Goal: Navigation & Orientation: Find specific page/section

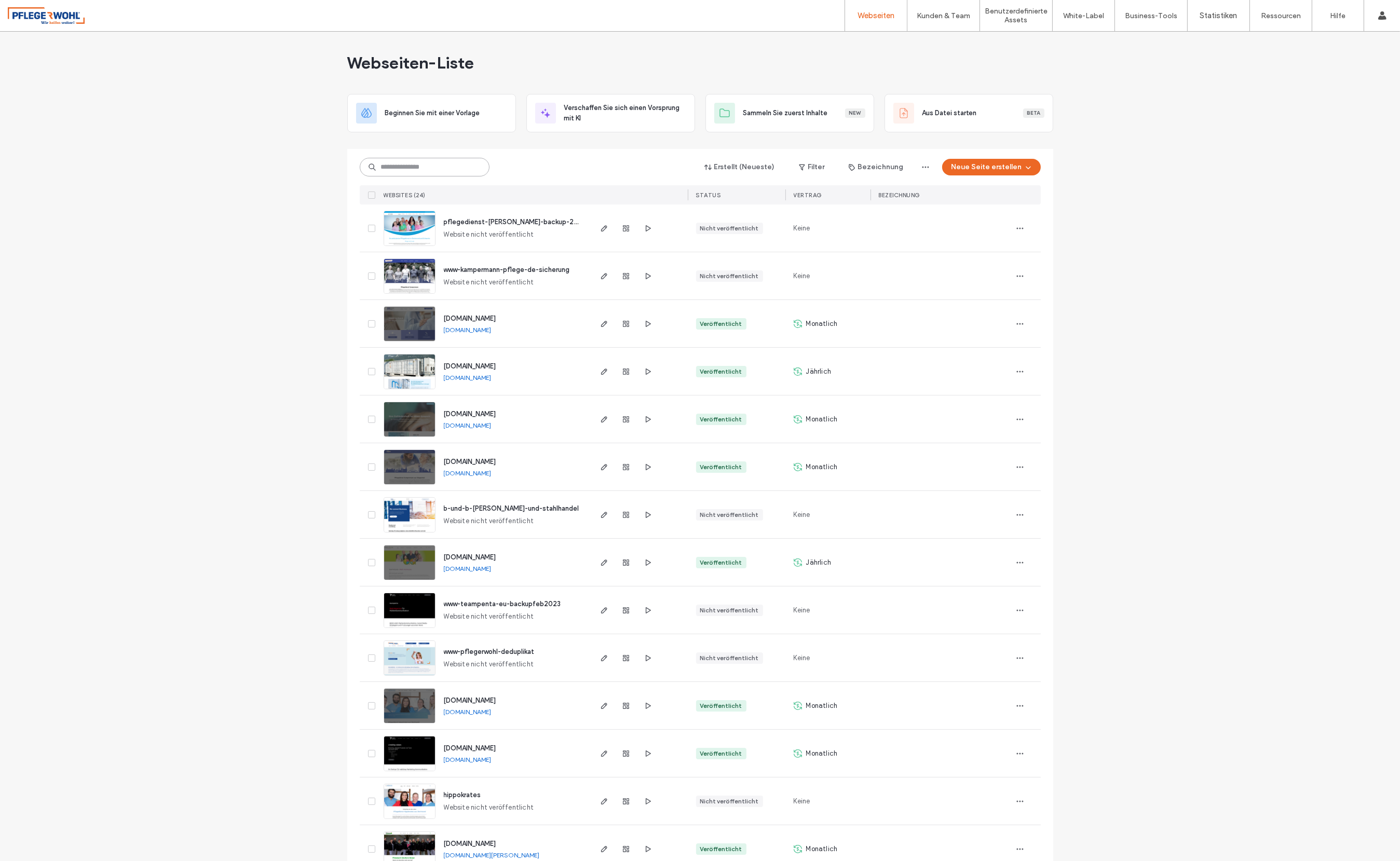
click at [466, 164] on input at bounding box center [425, 167] width 130 height 19
type input "**********"
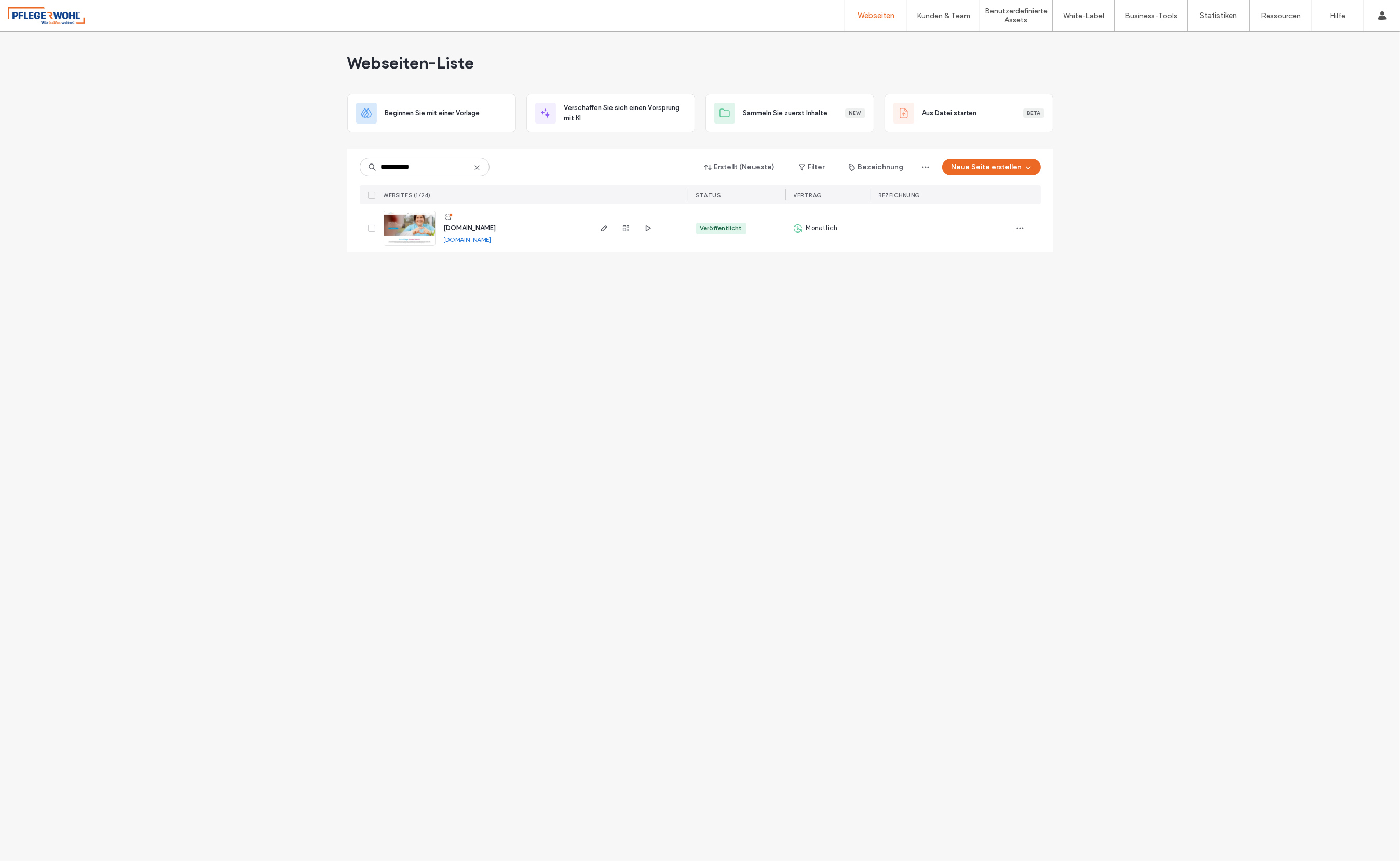
click at [476, 227] on span "[DOMAIN_NAME]" at bounding box center [470, 228] width 53 height 8
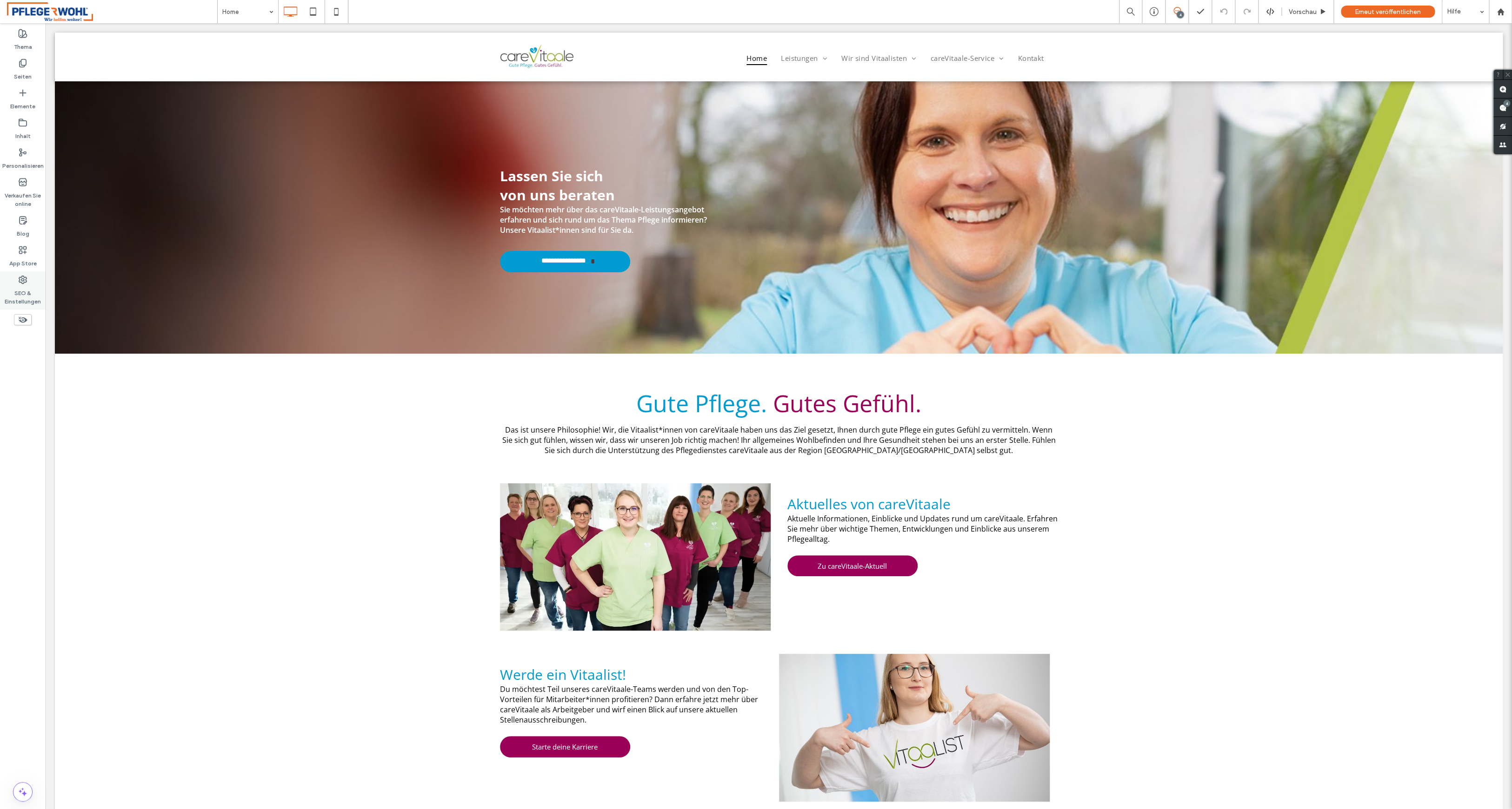
click at [26, 291] on label "SEO & Einstellungen" at bounding box center [23, 295] width 45 height 21
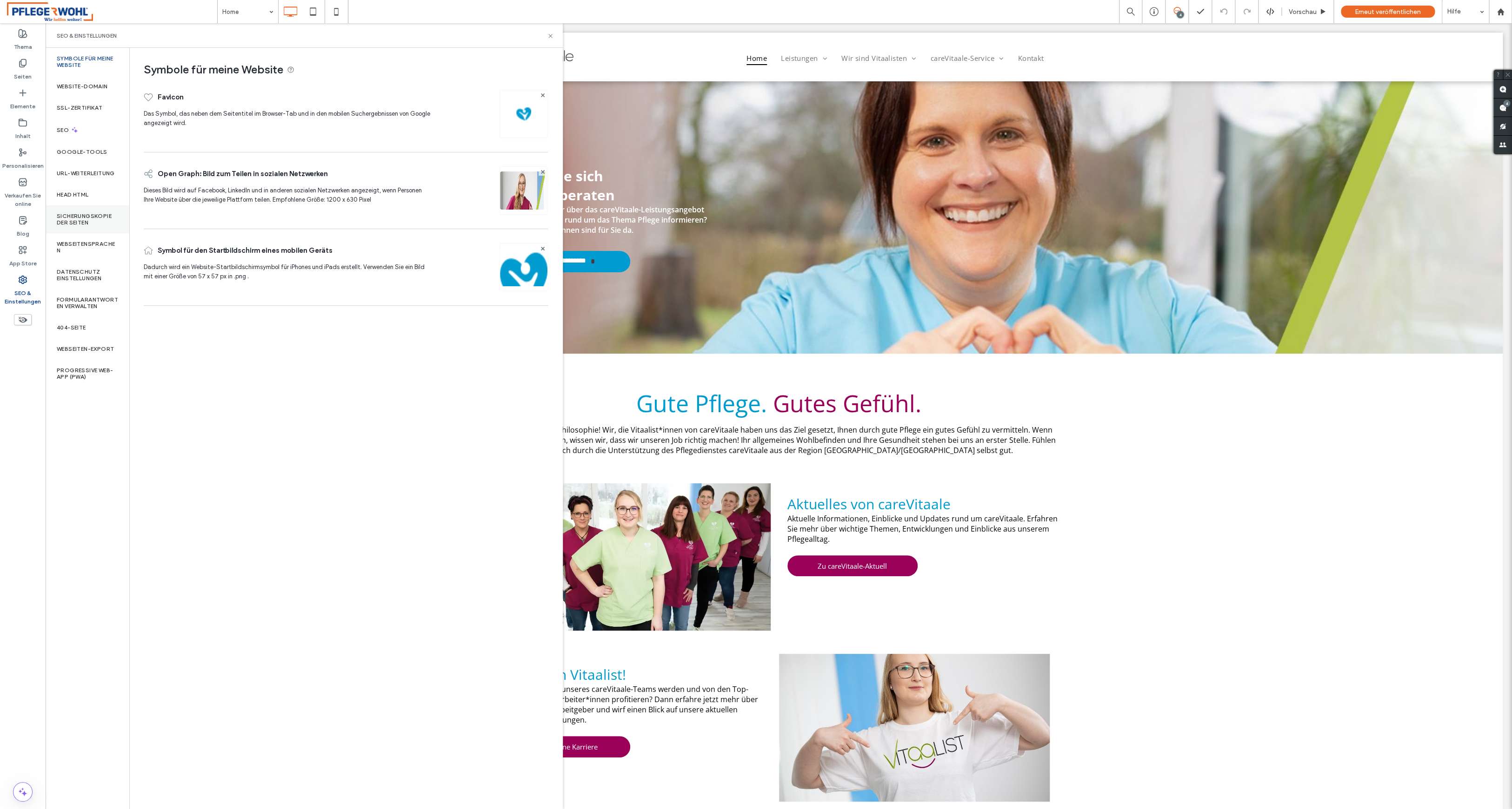
click at [110, 223] on label "Sicherungskopie der Seiten" at bounding box center [87, 219] width 61 height 13
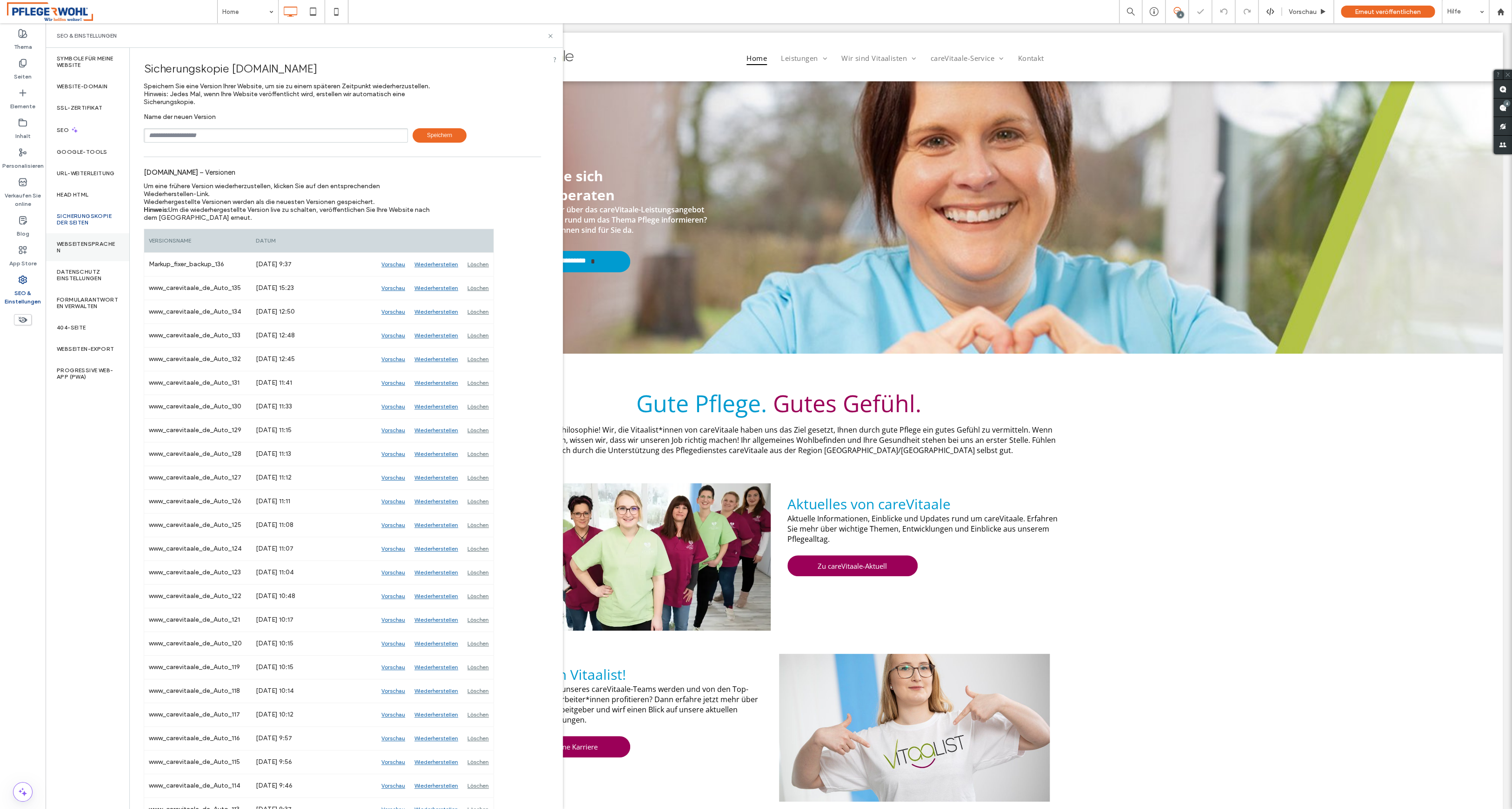
click at [109, 253] on div "Webseitensprachen" at bounding box center [87, 247] width 83 height 28
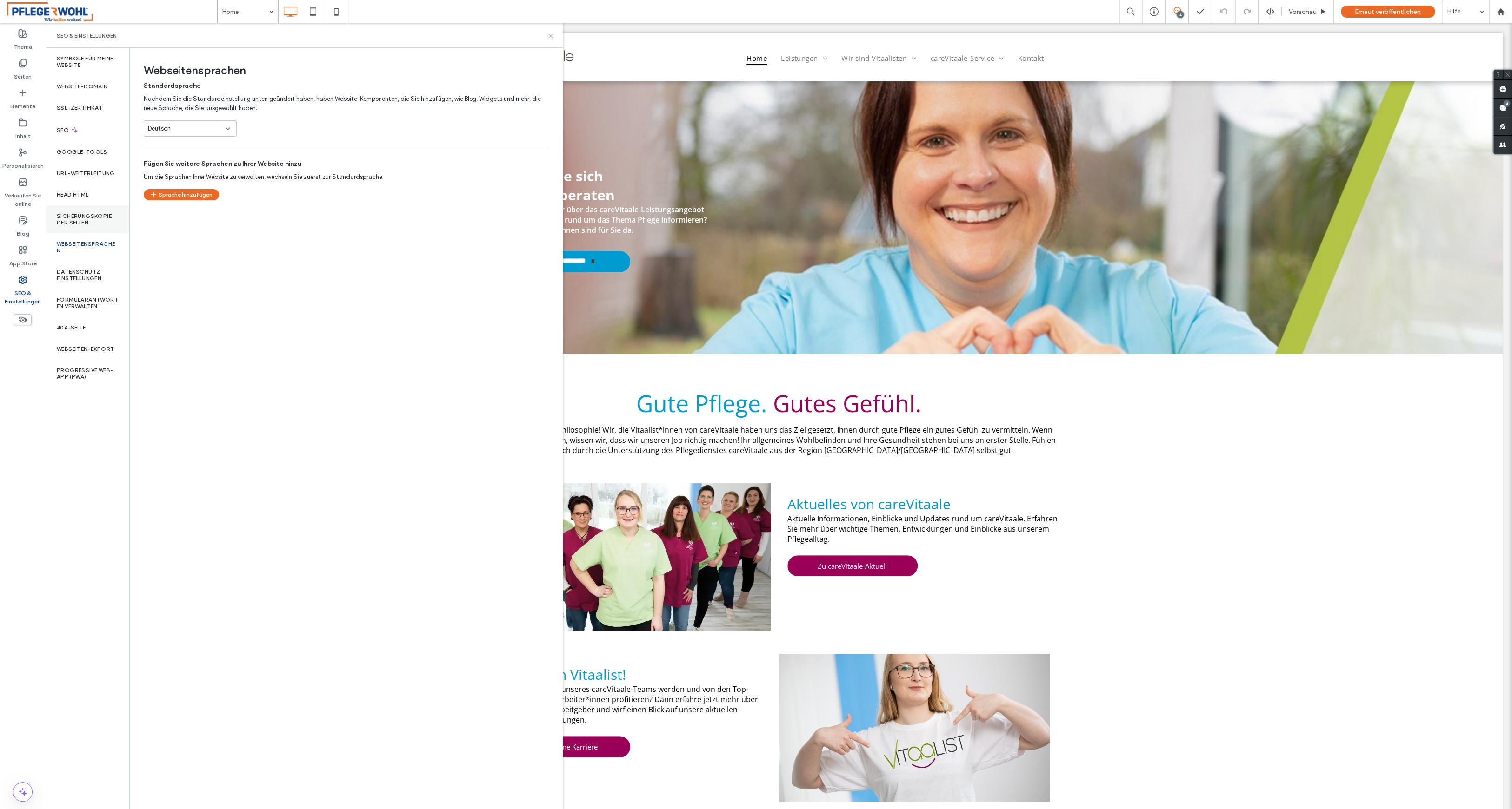
click at [89, 226] on label "Sicherungskopie der Seiten" at bounding box center [87, 219] width 61 height 13
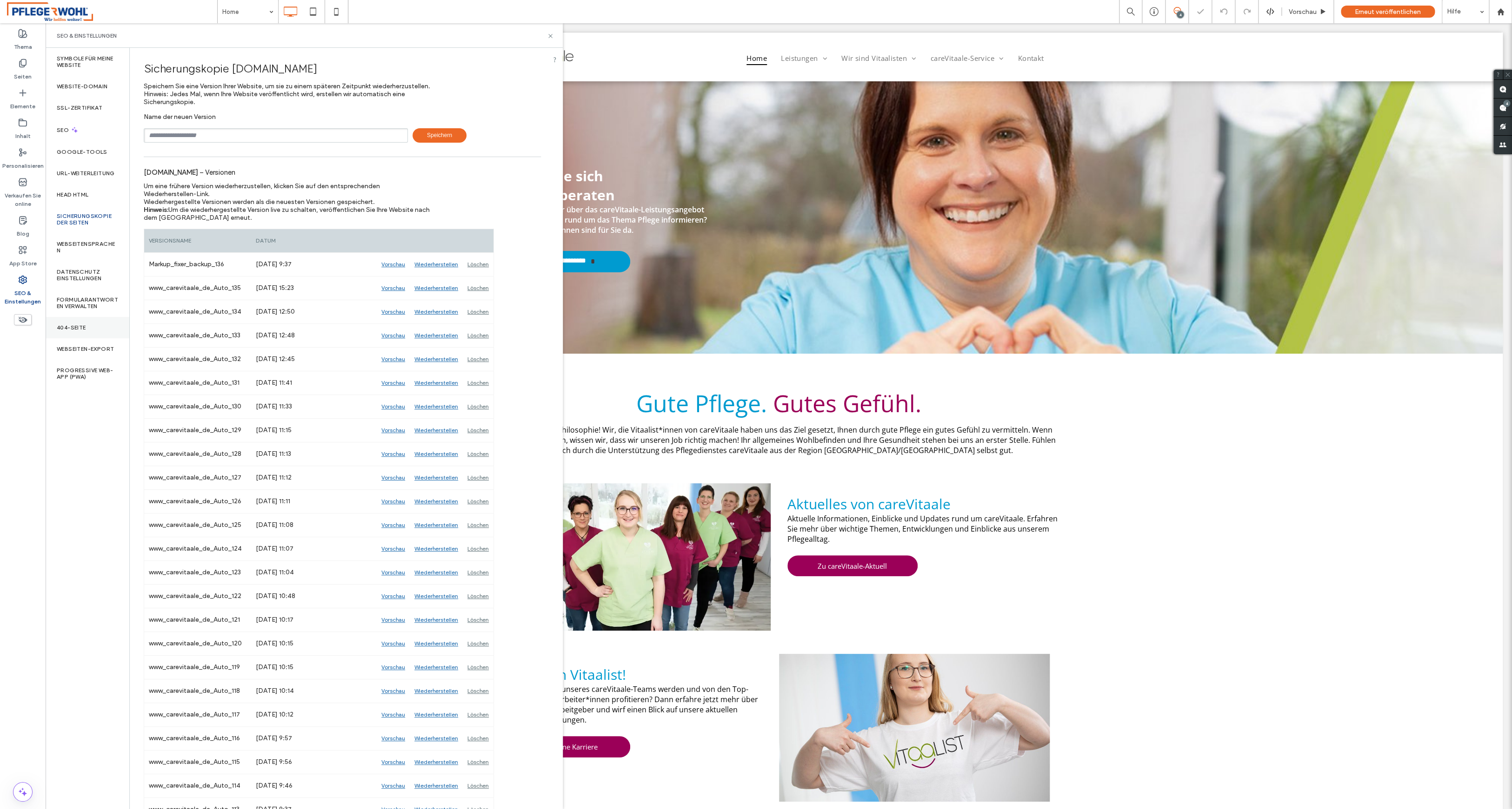
click at [90, 333] on div "404-Seite" at bounding box center [87, 327] width 83 height 21
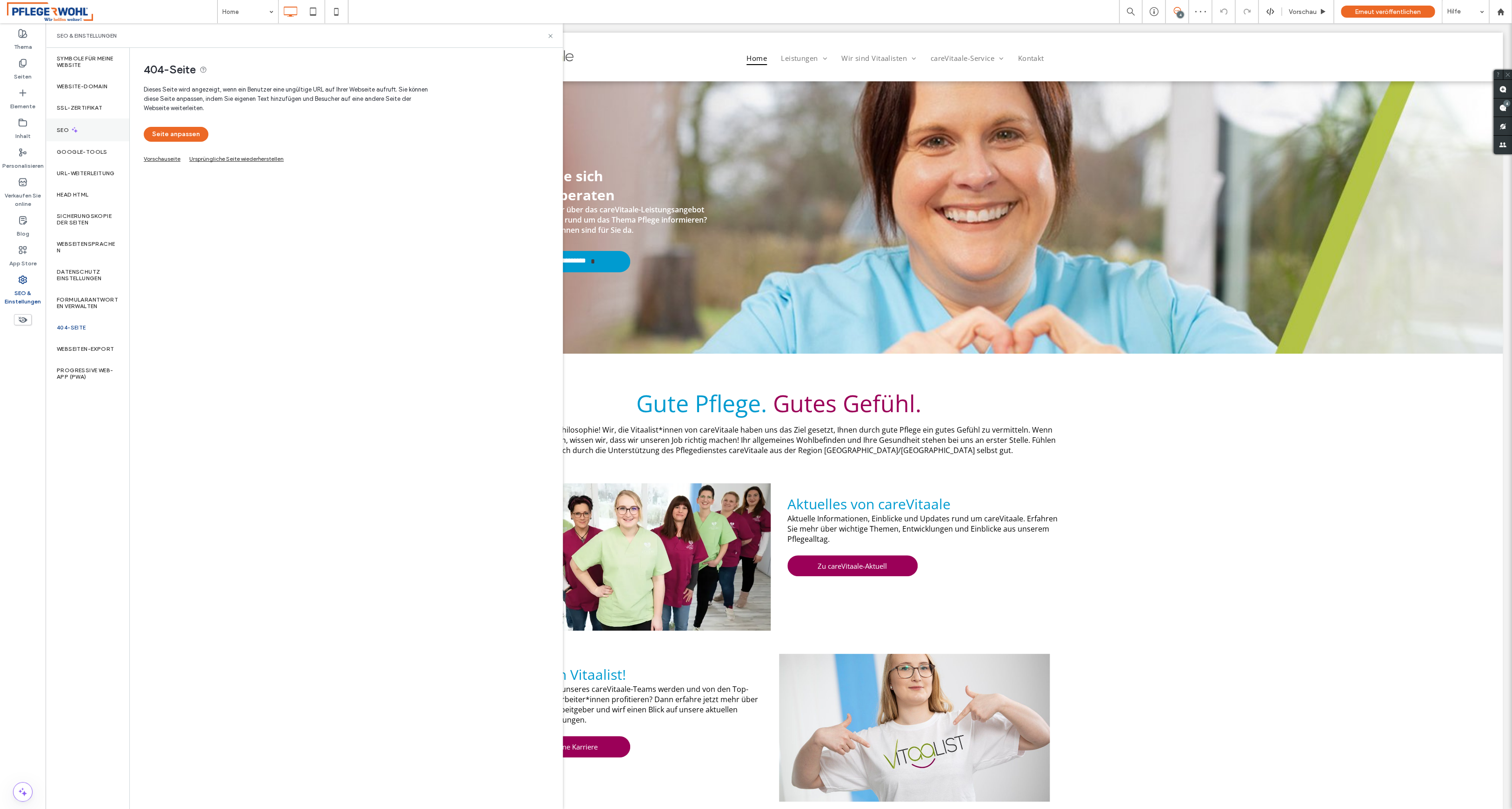
click at [88, 133] on div "SEO" at bounding box center [87, 130] width 83 height 23
